Goal: Complete application form

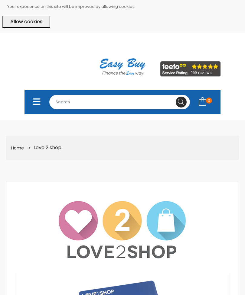
click at [39, 104] on icon "Toggle navigation" at bounding box center [37, 102] width 8 height 8
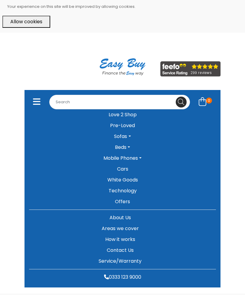
click at [128, 124] on link "Pre-Loved" at bounding box center [122, 125] width 187 height 11
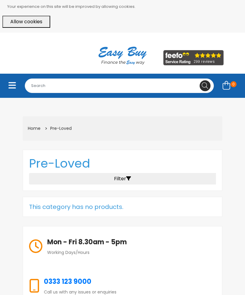
click at [13, 88] on icon "Toggle navigation" at bounding box center [12, 85] width 8 height 8
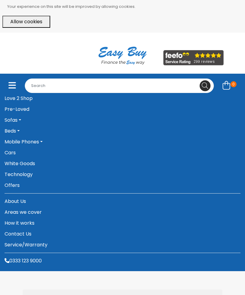
click at [20, 100] on link "Love 2 Shop" at bounding box center [123, 98] width 236 height 11
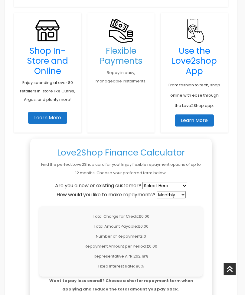
scroll to position [377, 2]
click at [165, 182] on select "Select Here New Customer Existing Customer" at bounding box center [164, 185] width 45 height 7
select select "new"
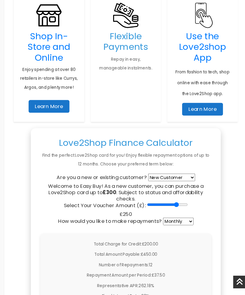
scroll to position [396, 2]
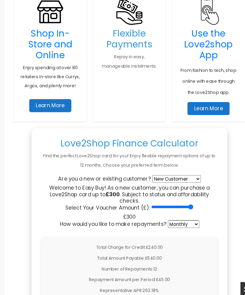
type input "300"
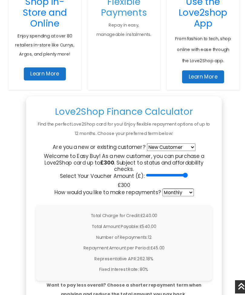
scroll to position [423, 2]
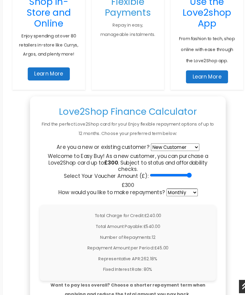
click at [178, 178] on select "Weekly Fortnightly 4-Weekly Monthly" at bounding box center [170, 181] width 29 height 7
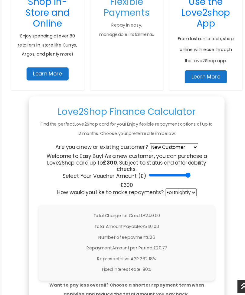
click at [178, 178] on select "Weekly Fortnightly 4-Weekly Monthly" at bounding box center [170, 181] width 29 height 7
select select "weekly"
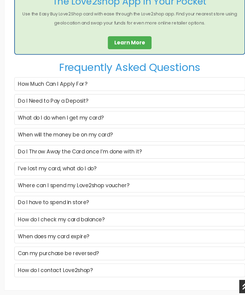
scroll to position [735, 0]
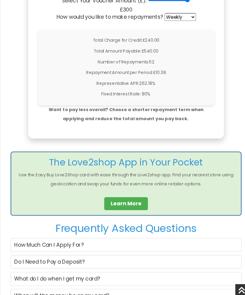
click at [149, 103] on p "Want to pay less overall? Choose a shorter repayment term when applying and red…" at bounding box center [122, 106] width 163 height 17
click at [144, 105] on b "Want to pay less overall? Choose a shorter repayment term when applying and red…" at bounding box center [122, 106] width 143 height 14
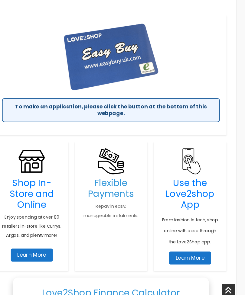
scroll to position [255, 2]
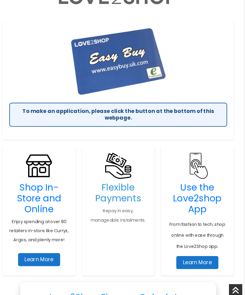
click at [110, 107] on div "To make an application, please click the button at the bottom of this webpage." at bounding box center [121, 106] width 202 height 22
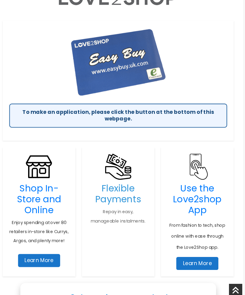
click at [109, 108] on div "To make an application, please click the button at the bottom of this webpage." at bounding box center [121, 107] width 202 height 22
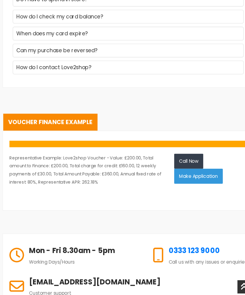
scroll to position [924, 0]
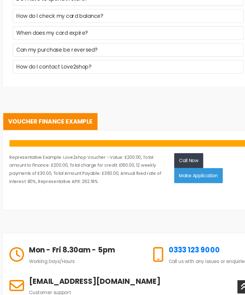
click at [57, 112] on link "Voucher Finance Example" at bounding box center [50, 116] width 87 height 16
click at [21, 116] on link "Voucher Finance Example" at bounding box center [50, 116] width 87 height 16
click at [21, 112] on link "Voucher Finance Example" at bounding box center [50, 116] width 87 height 16
click at [179, 164] on button "Make Application" at bounding box center [187, 166] width 45 height 14
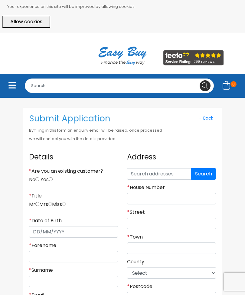
click at [39, 180] on input "No" at bounding box center [37, 179] width 4 height 4
radio input "true"
click at [66, 205] on input "radio" at bounding box center [64, 204] width 4 height 4
radio input "true"
click at [37, 233] on input "* Date of Birth" at bounding box center [73, 231] width 89 height 11
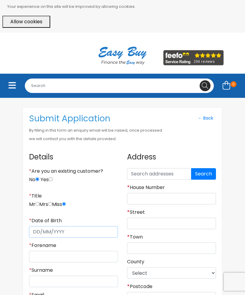
scroll to position [35, 0]
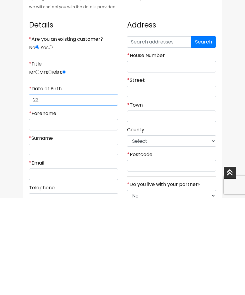
click at [53, 191] on input "22" at bounding box center [73, 196] width 89 height 11
type input "22/04/1981"
click at [41, 216] on input "* Forename" at bounding box center [73, 221] width 89 height 11
type input "Kelly"
click at [47, 232] on div "* Surname" at bounding box center [73, 242] width 89 height 20
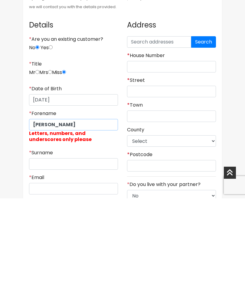
click at [51, 216] on input "Kelly" at bounding box center [73, 221] width 89 height 11
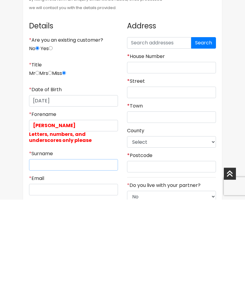
click at [72, 255] on input "* Surname" at bounding box center [73, 260] width 89 height 11
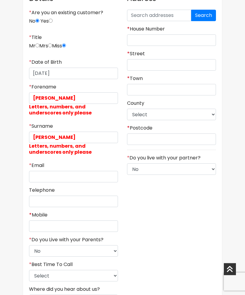
scroll to position [159, 0]
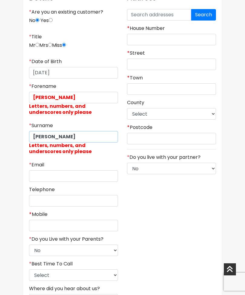
type input "Bryan"
click at [47, 180] on input "* Email" at bounding box center [73, 175] width 89 height 11
click at [52, 181] on input "* Email" at bounding box center [73, 175] width 89 height 11
type input "lynnwestcough@gmail.com"
click at [49, 205] on input "Telephone" at bounding box center [73, 200] width 89 height 11
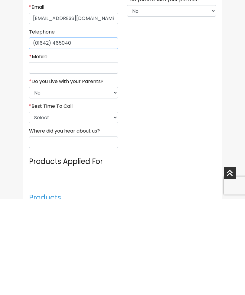
type input "(01642) 465040"
click at [111, 208] on select "Select 9am-12pm 12pm-3pm 3pm-6pm 6pm-8pm Any Time" at bounding box center [73, 213] width 89 height 11
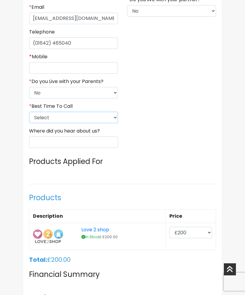
select select "2"
click at [45, 143] on input "Where did you hear about us?" at bounding box center [73, 141] width 89 height 11
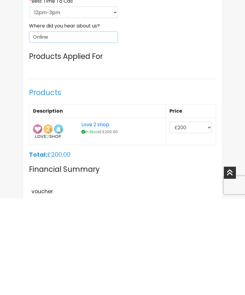
scroll to position [326, 0]
type input "Online"
click at [207, 218] on select "£200 £300 £400 £500 £600 £700 £800" at bounding box center [190, 223] width 43 height 11
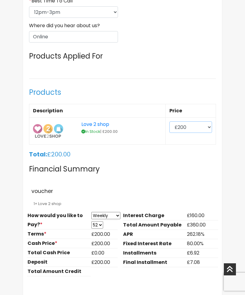
select select "300"
click at [174, 176] on h4 "Financial Summary" at bounding box center [122, 169] width 187 height 18
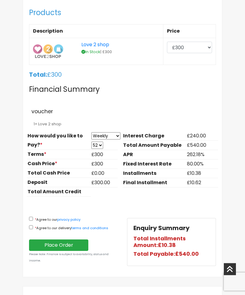
scroll to position [502, 0]
click at [101, 147] on select "13 26 39 52" at bounding box center [97, 145] width 12 height 7
select select "26"
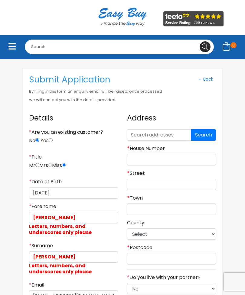
scroll to position [38, 0]
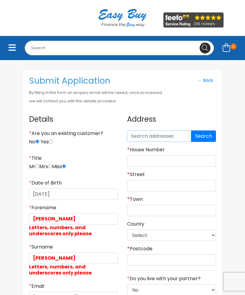
click at [138, 137] on input "text" at bounding box center [159, 135] width 64 height 11
type input "Ts69ay"
click at [204, 135] on button "Search" at bounding box center [203, 135] width 25 height 11
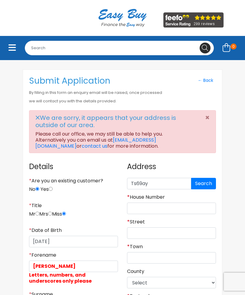
click at [203, 179] on button "Search" at bounding box center [203, 183] width 25 height 11
